Goal: Task Accomplishment & Management: Manage account settings

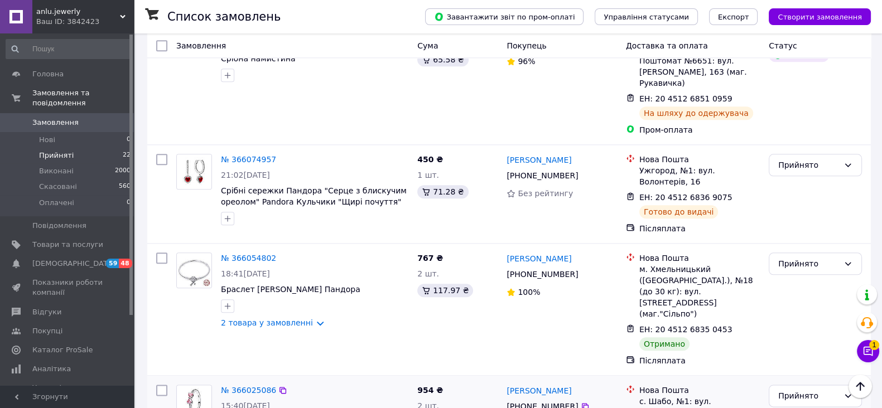
scroll to position [1626, 0]
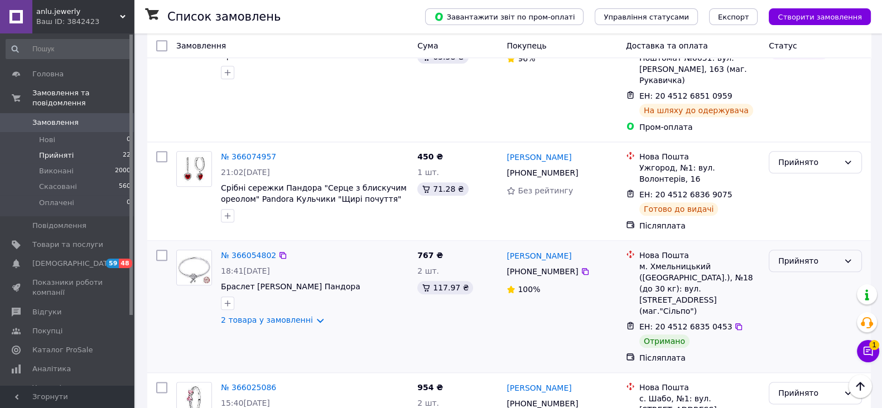
click at [799, 250] on div "Прийнято" at bounding box center [814, 261] width 93 height 22
click at [789, 122] on li "Виконано" at bounding box center [815, 123] width 92 height 20
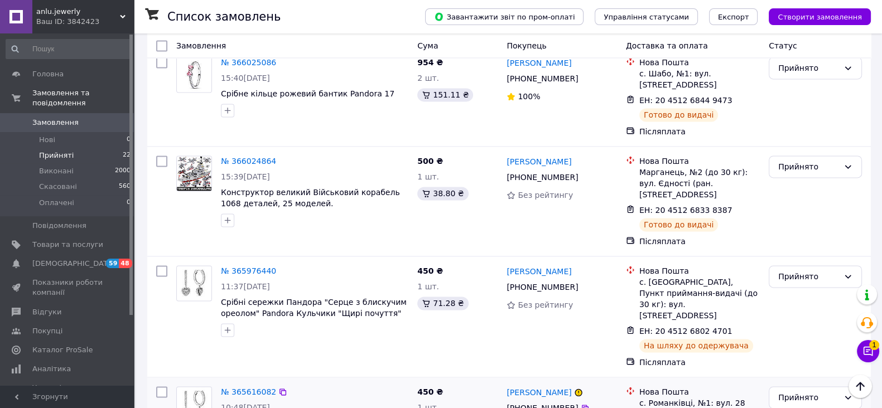
scroll to position [1969, 0]
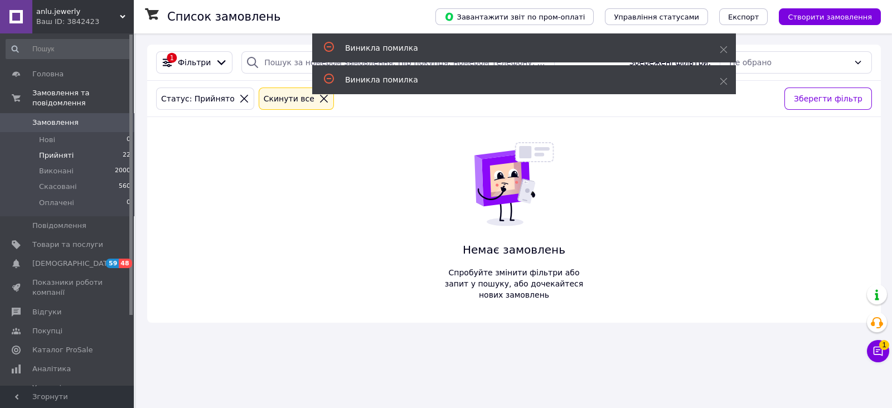
click at [371, 236] on div "1 Фільтри Збережені фільтри: Не обрано Статус: Прийнято Cкинути все Зберегти фі…" at bounding box center [514, 184] width 734 height 278
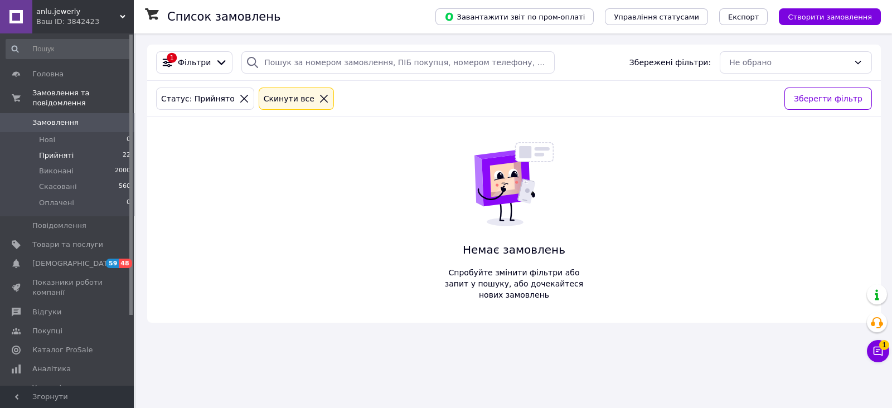
click at [319, 101] on icon at bounding box center [324, 99] width 10 height 10
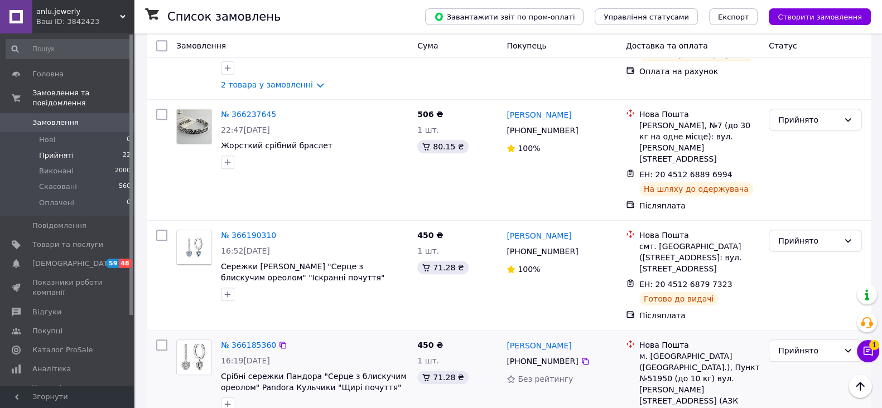
scroll to position [813, 0]
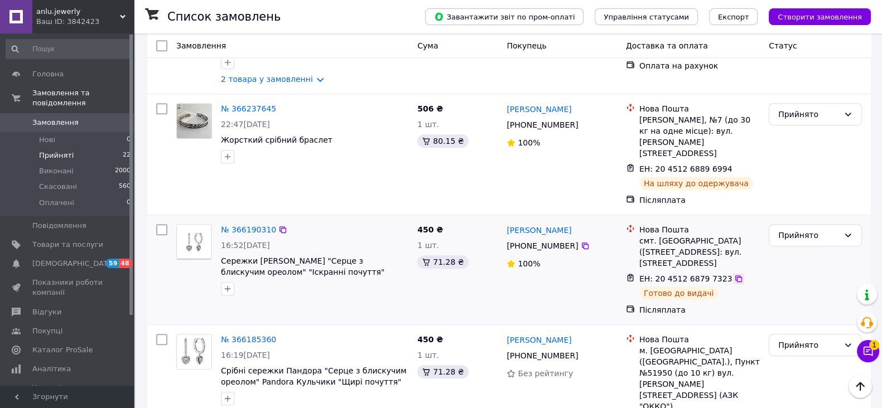
click at [734, 274] on icon at bounding box center [738, 278] width 9 height 9
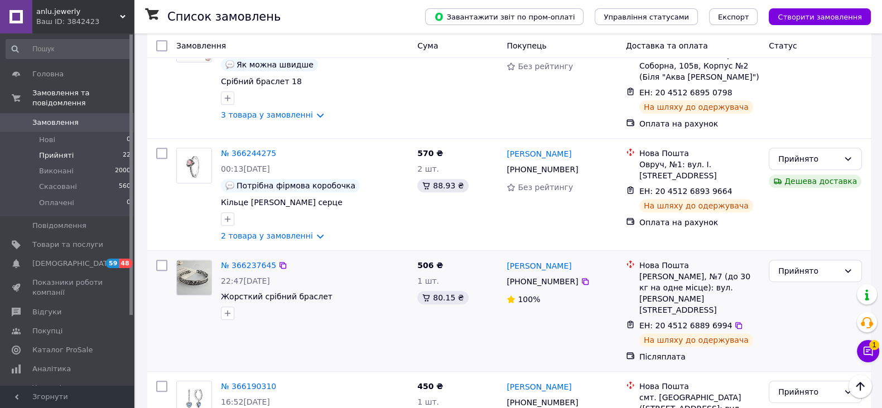
scroll to position [650, 0]
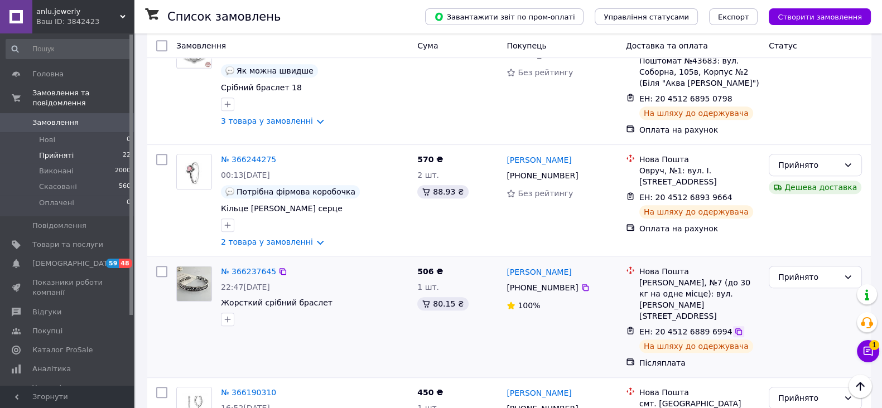
click at [734, 327] on icon at bounding box center [738, 331] width 9 height 9
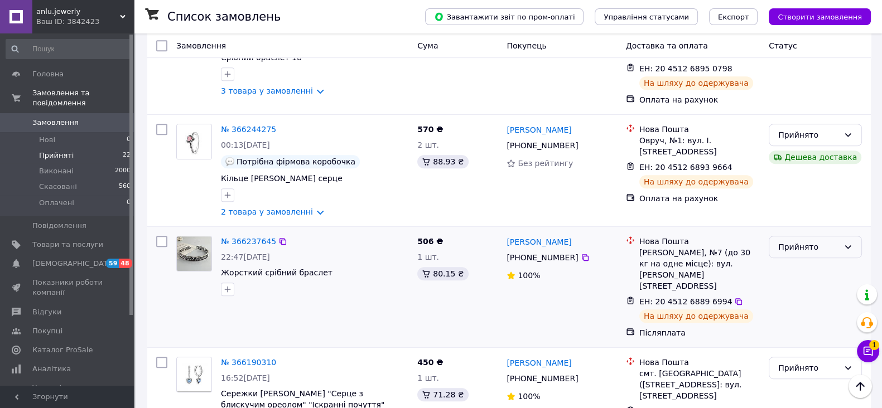
scroll to position [674, 0]
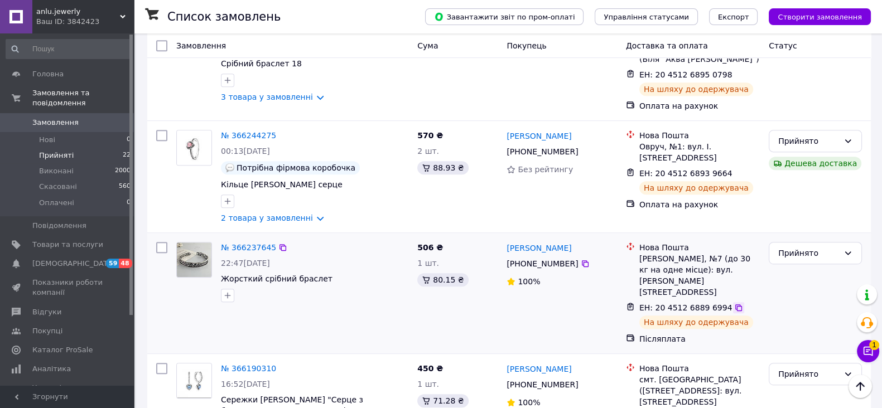
click at [735, 304] on icon at bounding box center [738, 307] width 7 height 7
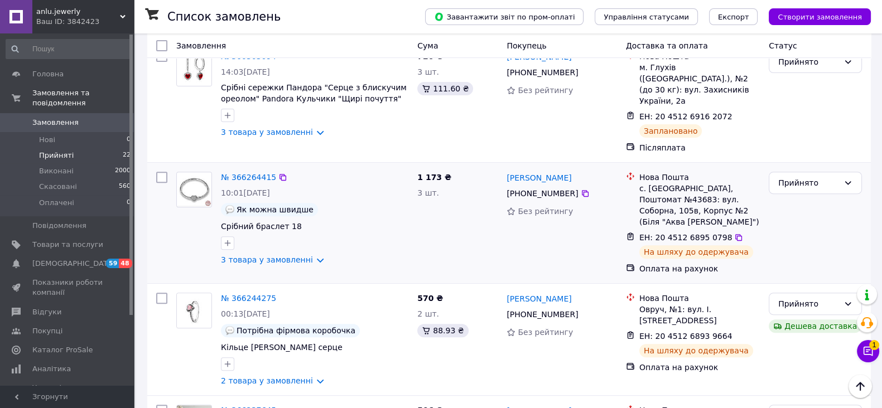
scroll to position [349, 0]
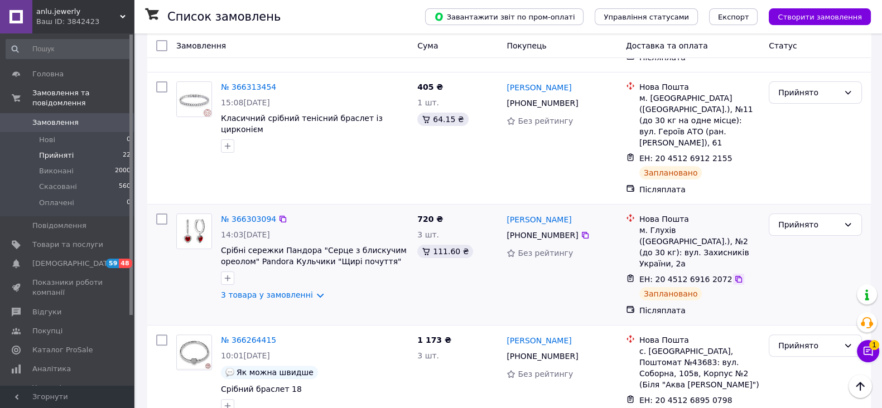
click at [734, 275] on icon at bounding box center [738, 279] width 9 height 9
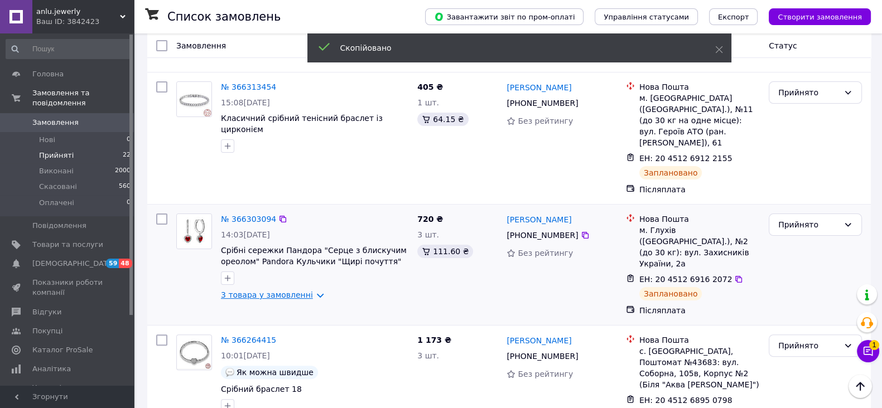
click at [240, 291] on link "3 товара у замовленні" at bounding box center [267, 295] width 92 height 9
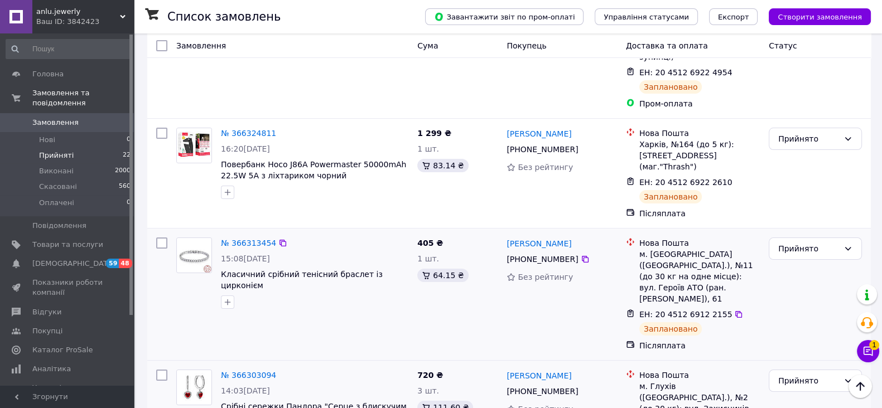
scroll to position [186, 0]
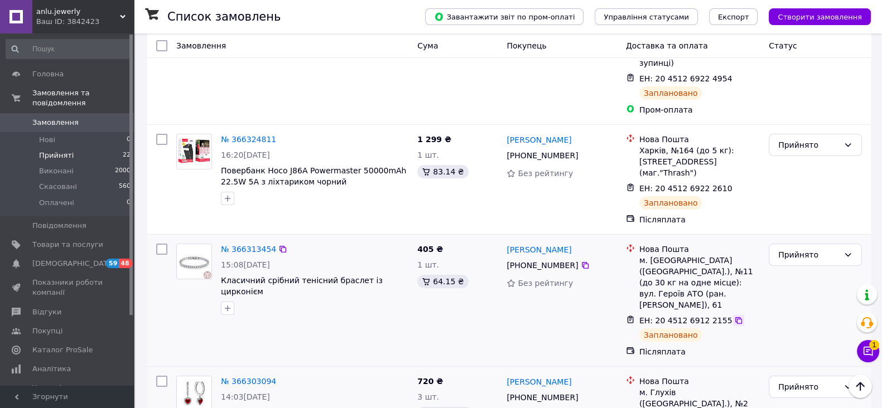
click at [734, 316] on icon at bounding box center [738, 320] width 9 height 9
click at [734, 184] on icon at bounding box center [738, 188] width 9 height 9
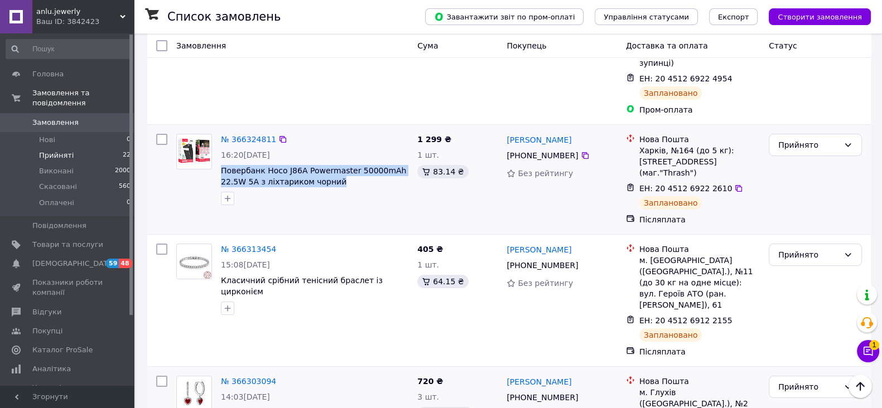
drag, startPoint x: 216, startPoint y: 137, endPoint x: 334, endPoint y: 152, distance: 118.7
click at [334, 152] on div "№ 366324811 16:20[DATE] Повербанк Hoco J86A Powermaster 50000mAh 22.5W 5A з ліх…" at bounding box center [314, 169] width 196 height 80
copy span "Повербанк Hoco J86A Powermaster 50000mAh 22.5W 5A з ліхтариком чорний"
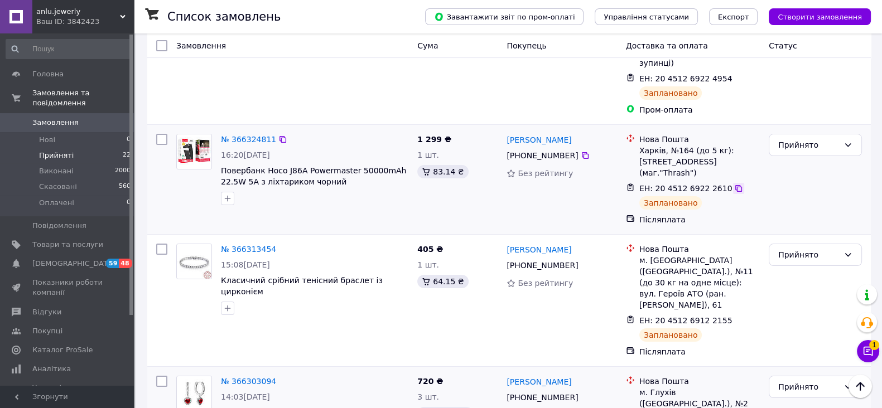
click at [735, 185] on icon at bounding box center [738, 188] width 7 height 7
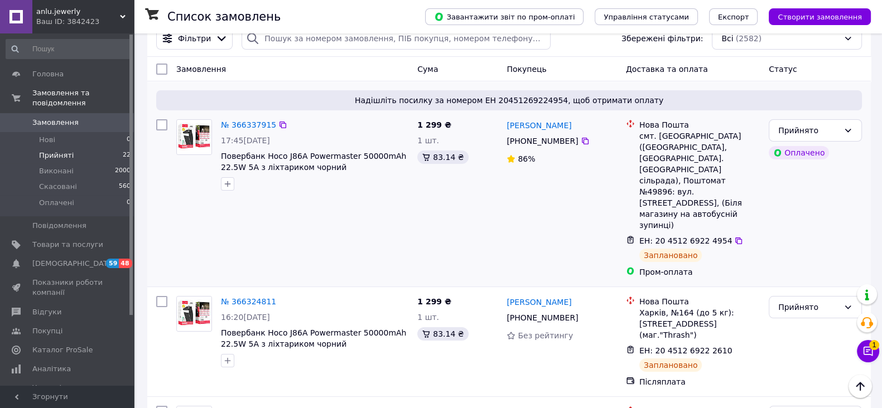
scroll to position [23, 0]
click at [581, 140] on icon at bounding box center [585, 141] width 9 height 9
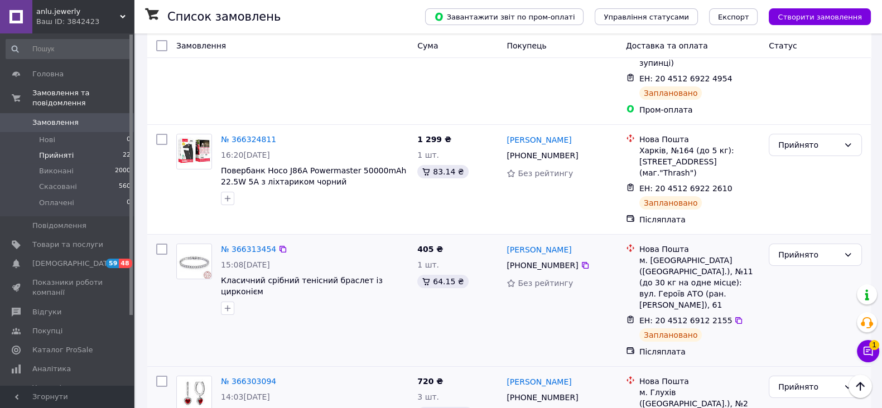
scroll to position [349, 0]
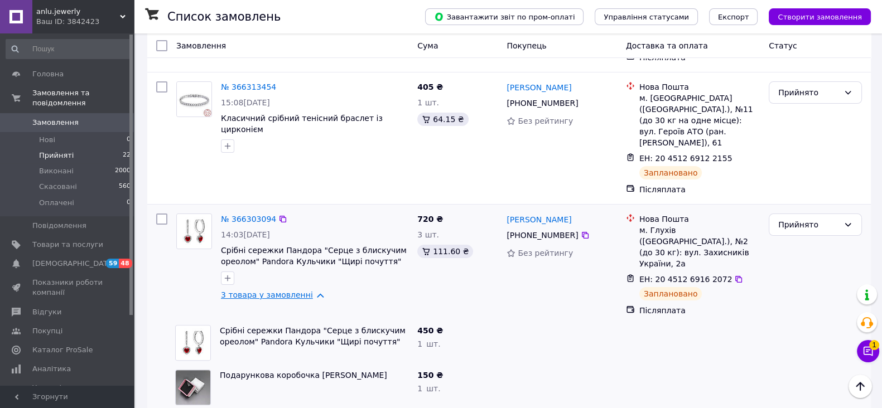
click at [268, 291] on link "3 товара у замовленні" at bounding box center [267, 295] width 92 height 9
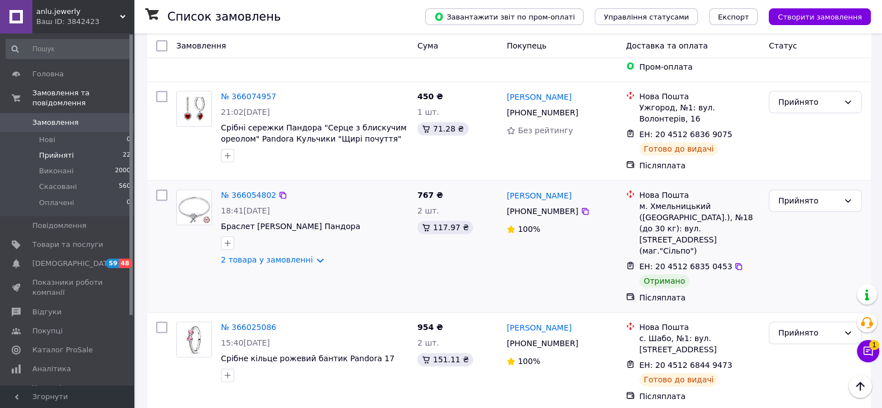
scroll to position [1487, 0]
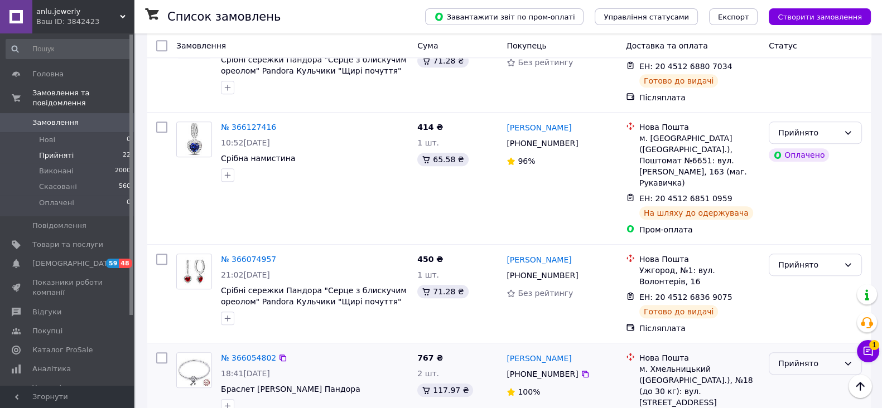
click at [806, 352] on div "Прийнято" at bounding box center [814, 363] width 93 height 22
click at [795, 215] on div "[PERSON_NAME] Оплачено" at bounding box center [814, 245] width 93 height 61
click at [794, 224] on li "Виконано" at bounding box center [815, 226] width 92 height 20
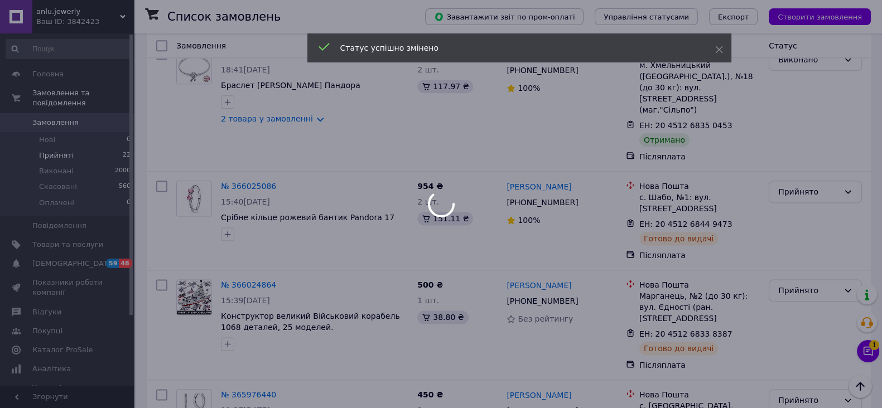
scroll to position [1922, 0]
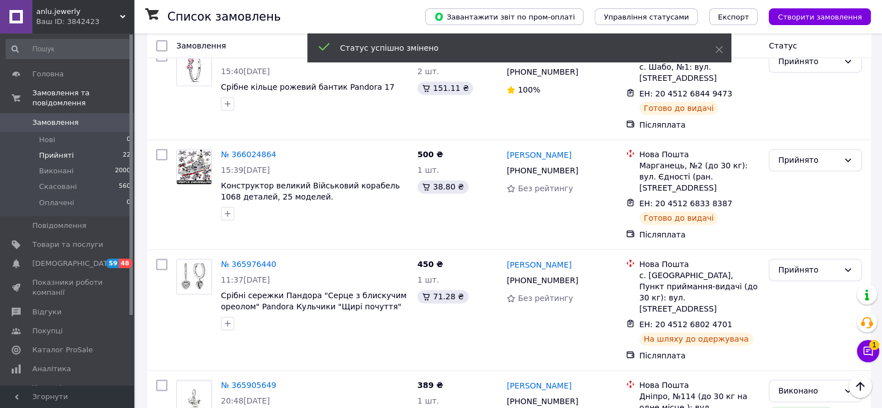
click at [56, 151] on span "Прийняті" at bounding box center [56, 156] width 35 height 10
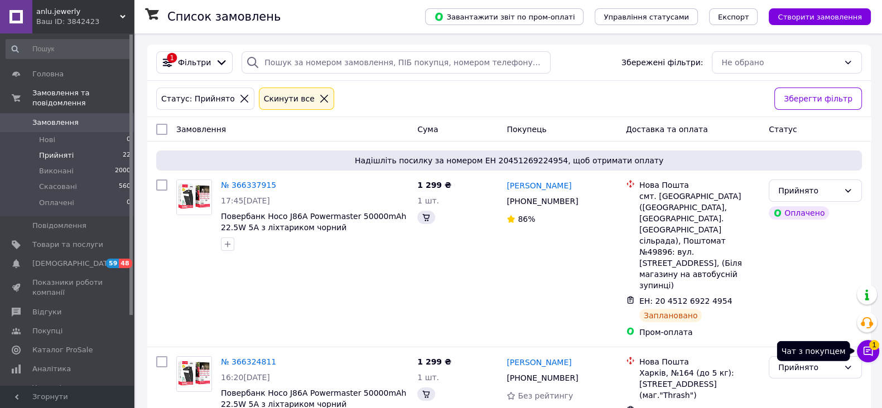
click at [864, 348] on icon at bounding box center [867, 351] width 11 height 11
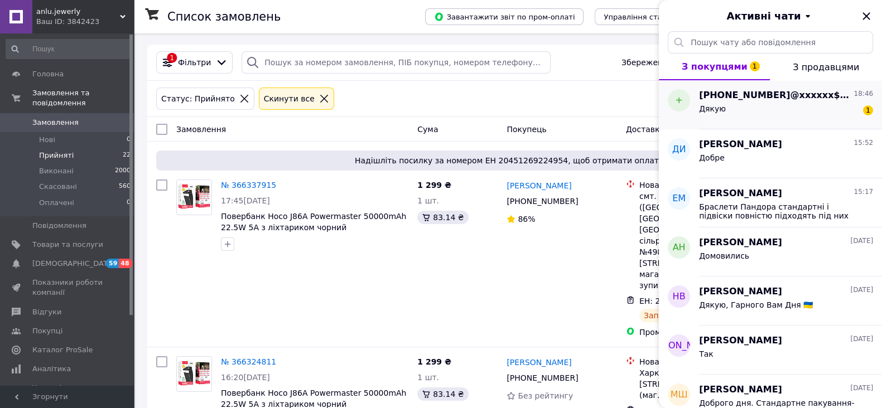
click at [792, 102] on div "Дякую 1" at bounding box center [786, 111] width 174 height 18
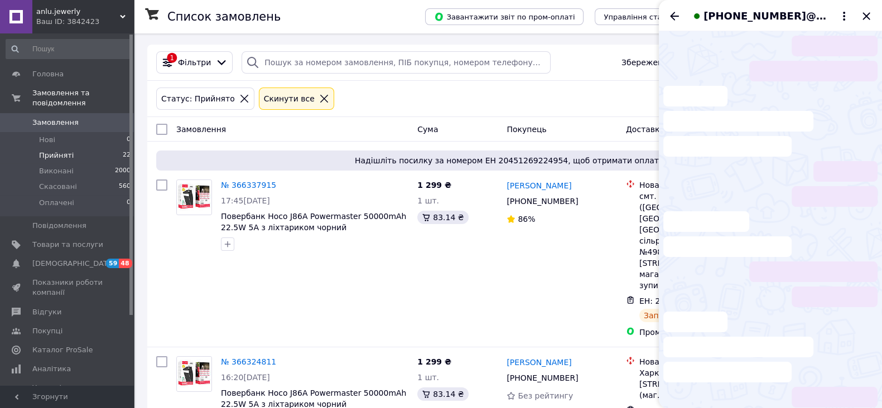
scroll to position [64, 0]
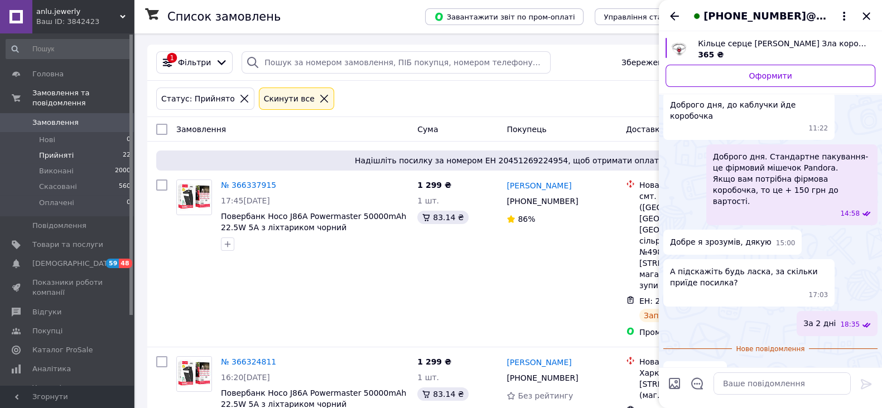
click at [868, 12] on icon "Закрити" at bounding box center [865, 15] width 13 height 13
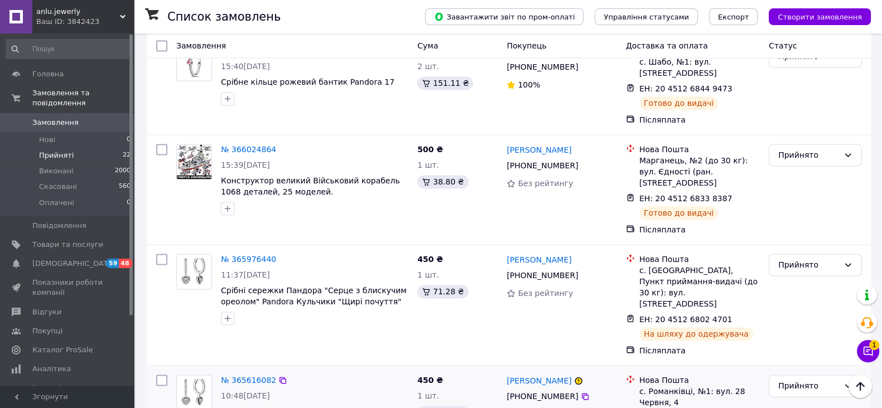
scroll to position [1969, 0]
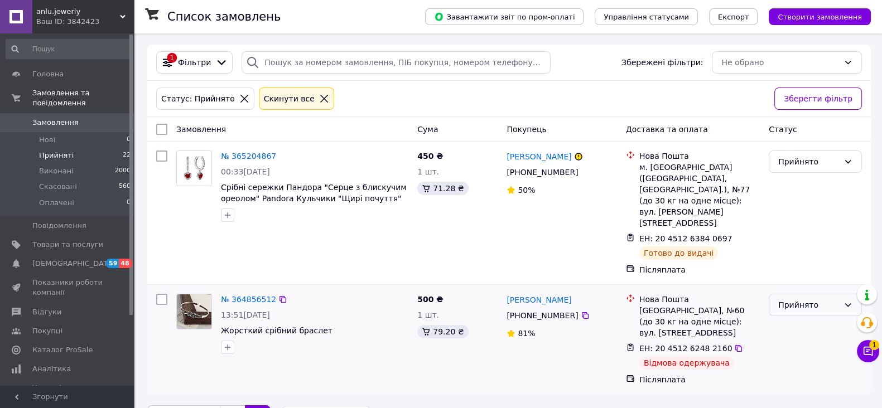
click at [794, 299] on div "Прийнято" at bounding box center [808, 305] width 61 height 12
click at [794, 326] on li "Скасовано" at bounding box center [815, 327] width 92 height 20
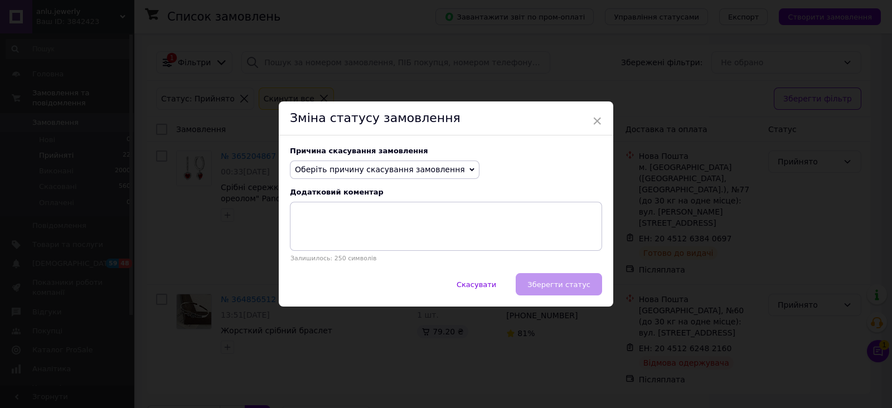
click at [364, 177] on span "Оберіть причину скасування замовлення" at bounding box center [385, 170] width 190 height 19
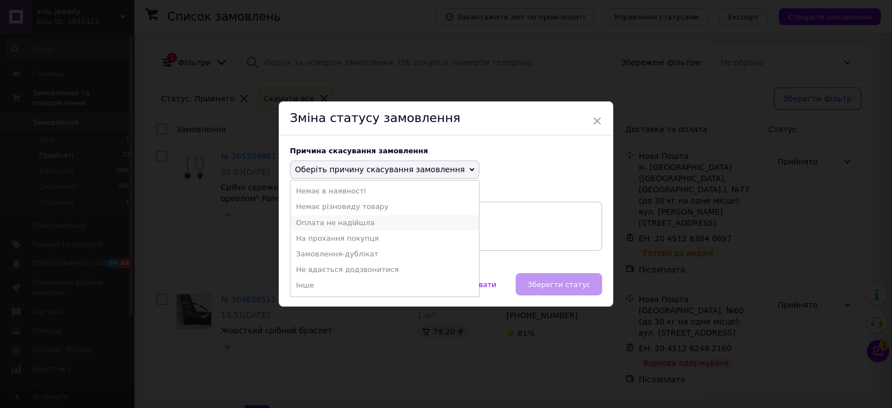
click at [346, 225] on li "Оплата не надійшла" at bounding box center [385, 223] width 188 height 16
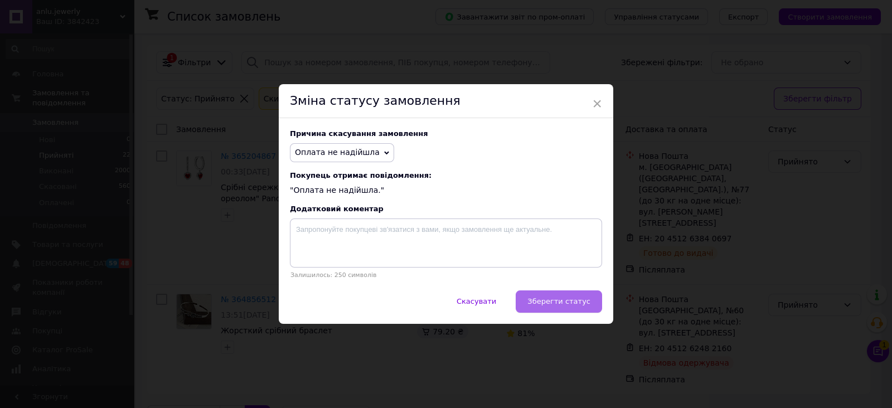
click at [560, 305] on span "Зберегти статус" at bounding box center [559, 301] width 63 height 8
